Goal: Task Accomplishment & Management: Use online tool/utility

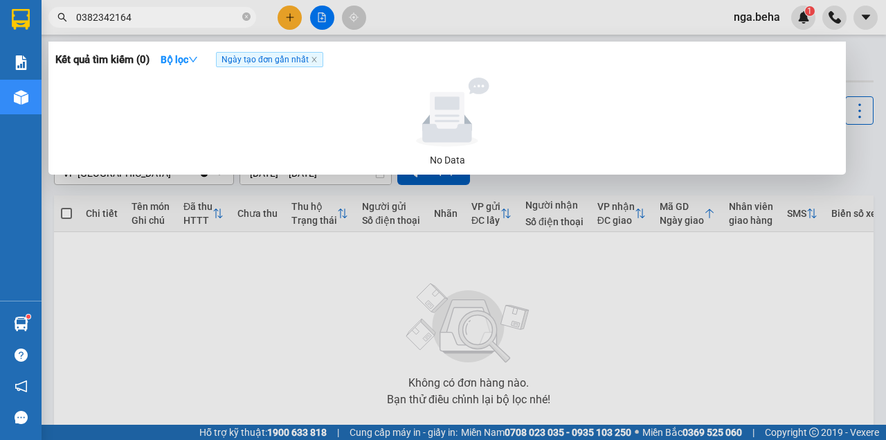
click at [138, 19] on input "0382342164" at bounding box center [157, 17] width 163 height 15
type input "0"
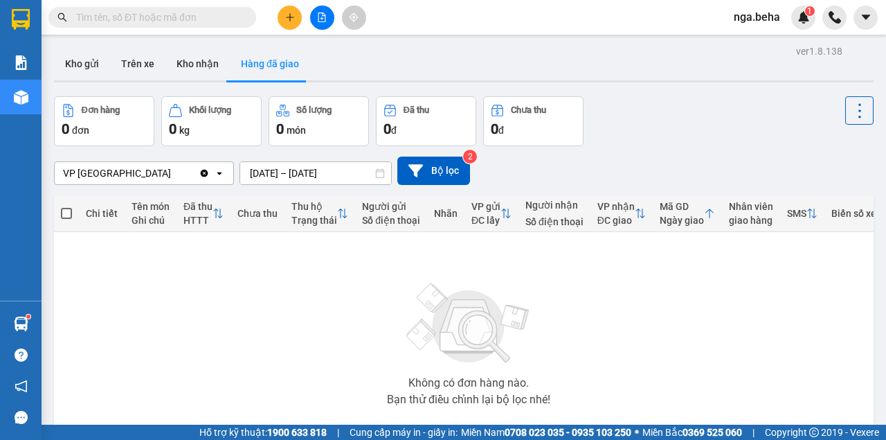
click at [127, 12] on input "text" at bounding box center [157, 17] width 163 height 15
paste input "0379279544"
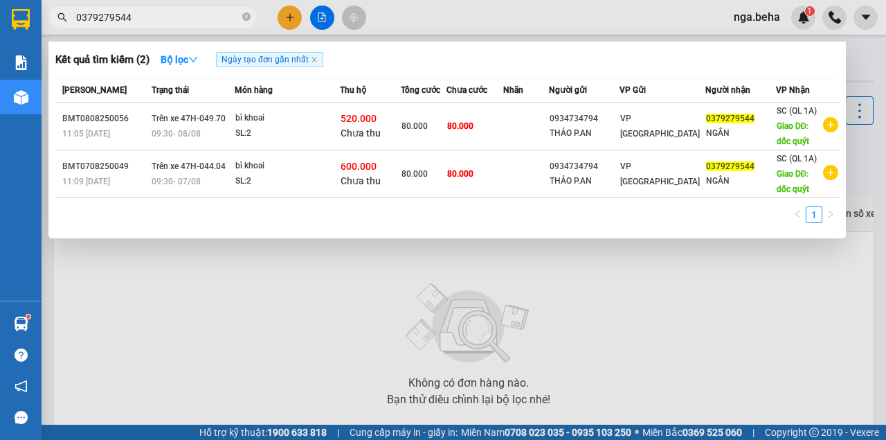
type input "0379279544"
click at [150, 8] on span "0379279544" at bounding box center [152, 17] width 208 height 21
click at [148, 18] on input "0379279544" at bounding box center [157, 17] width 163 height 15
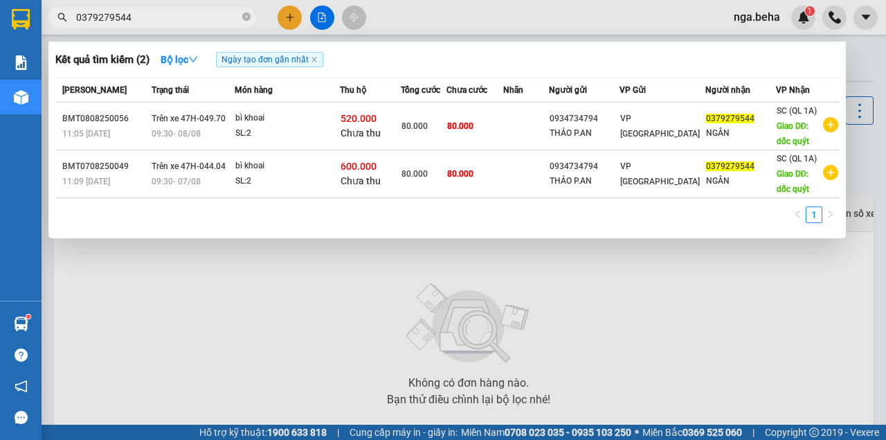
drag, startPoint x: 670, startPoint y: 224, endPoint x: 658, endPoint y: 224, distance: 12.5
click at [670, 224] on div "1" at bounding box center [447, 218] width 784 height 25
click at [197, 363] on div at bounding box center [443, 220] width 886 height 440
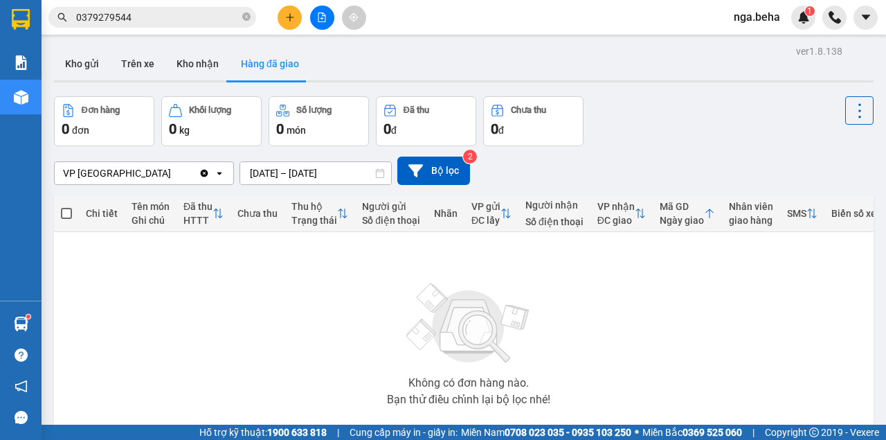
click at [147, 19] on input "0379279544" at bounding box center [157, 17] width 163 height 15
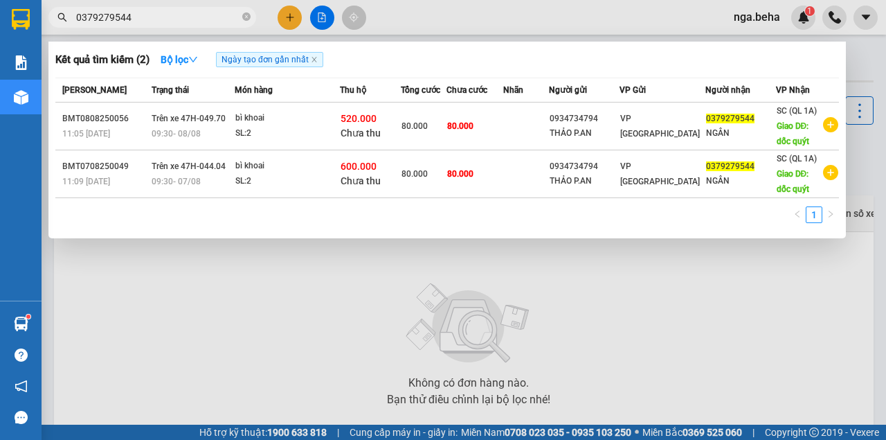
click at [147, 19] on input "0379279544" at bounding box center [157, 17] width 163 height 15
